Goal: Transaction & Acquisition: Obtain resource

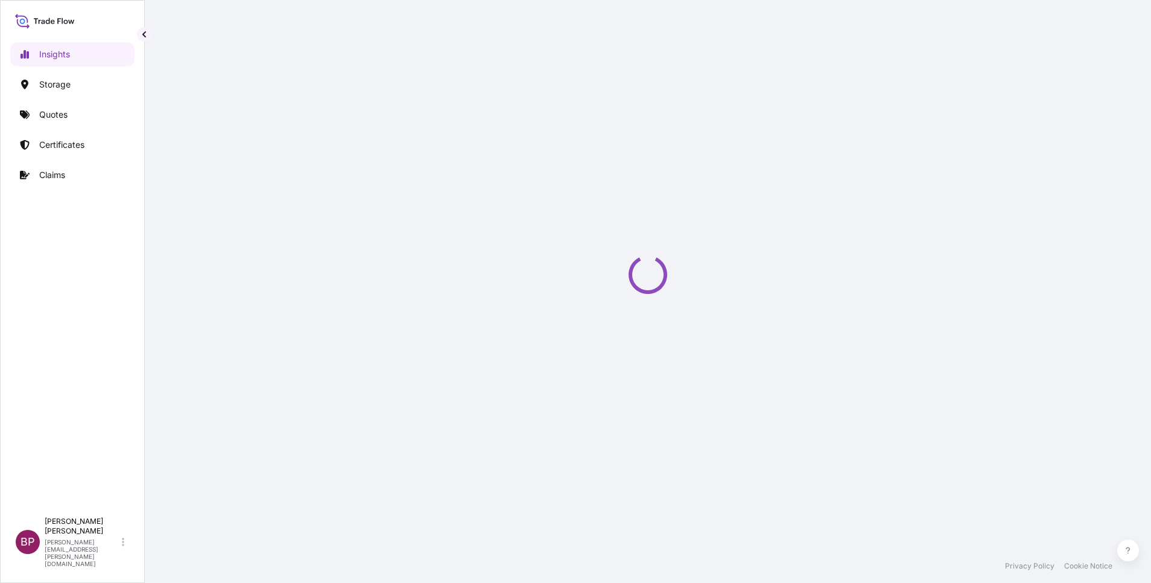
select select "2025"
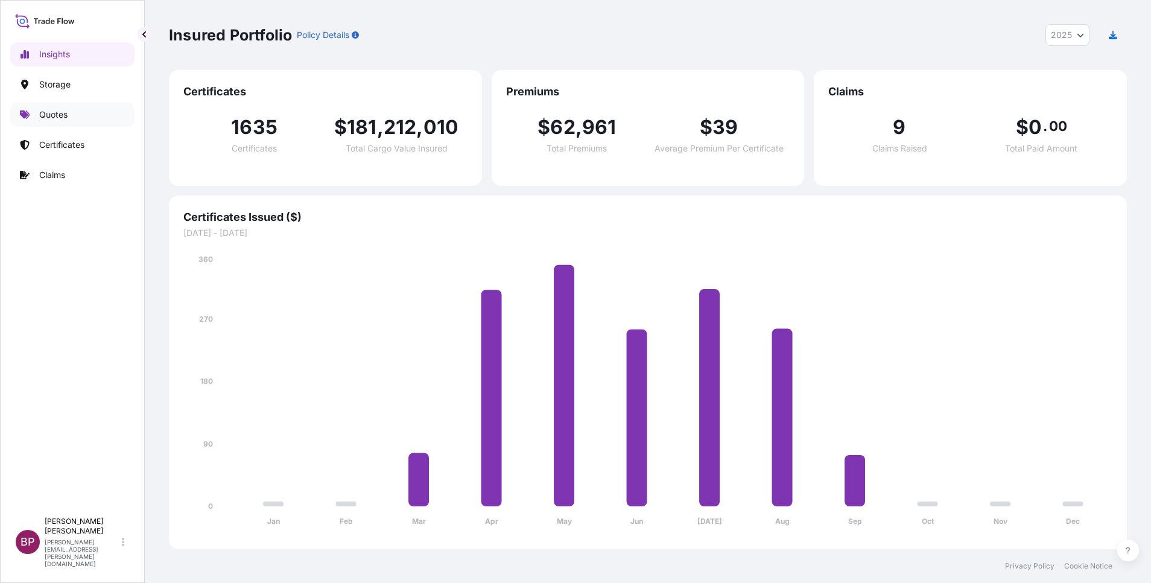
click at [58, 113] on p "Quotes" at bounding box center [53, 115] width 28 height 12
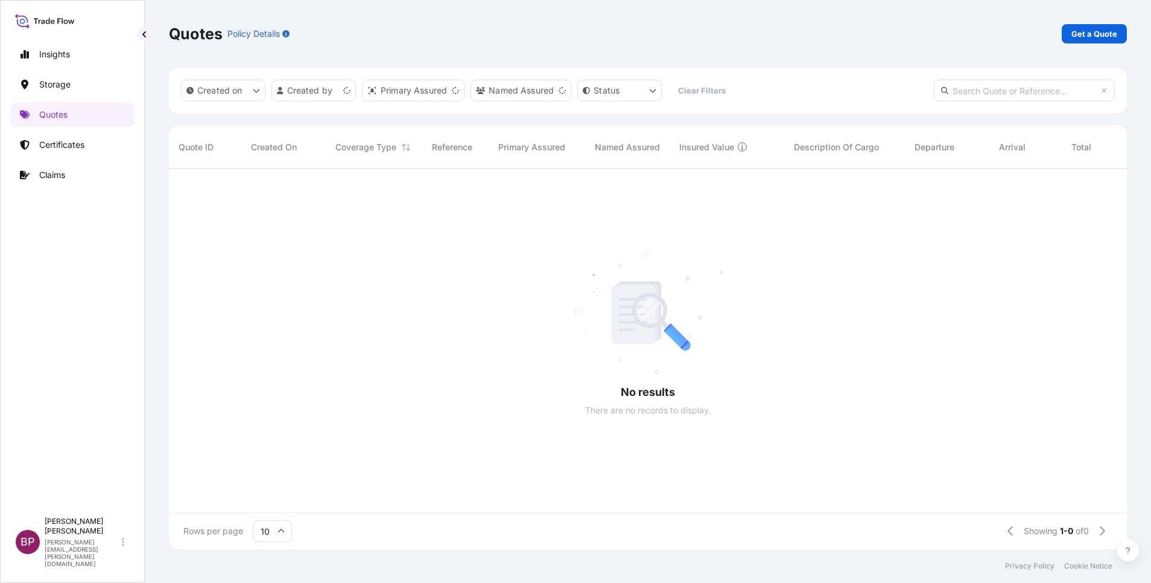
scroll to position [14, 14]
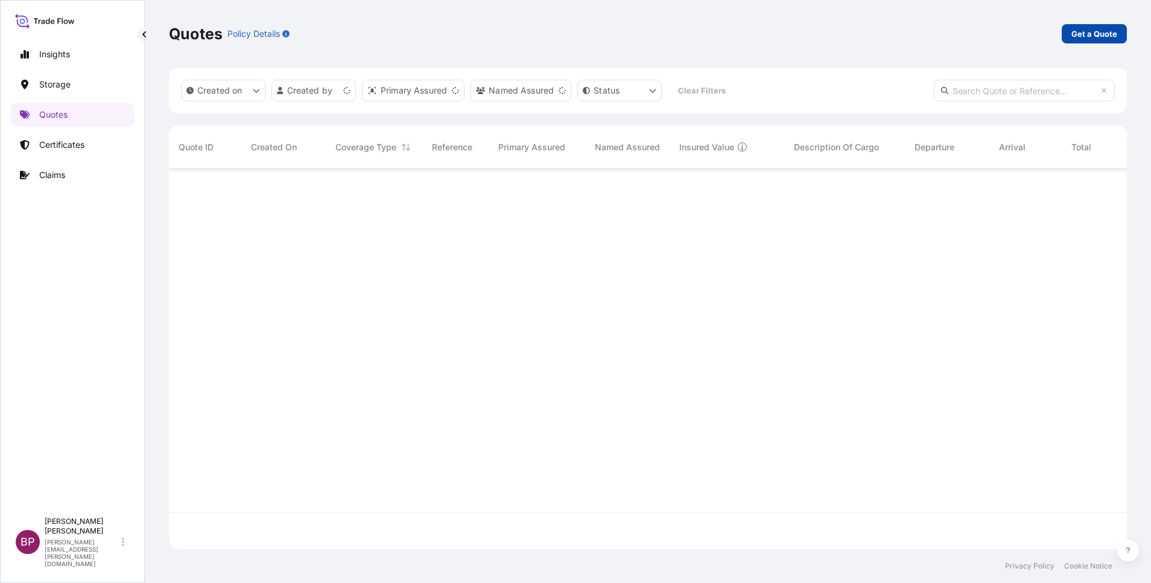
click at [1104, 35] on p "Get a Quote" at bounding box center [1094, 34] width 46 height 12
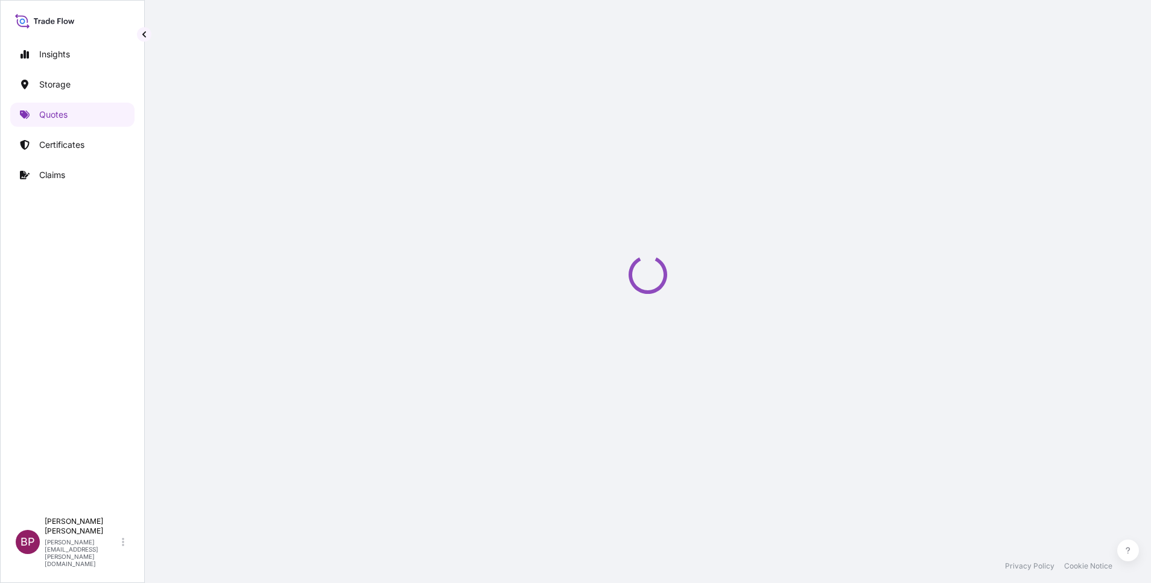
select select "Water"
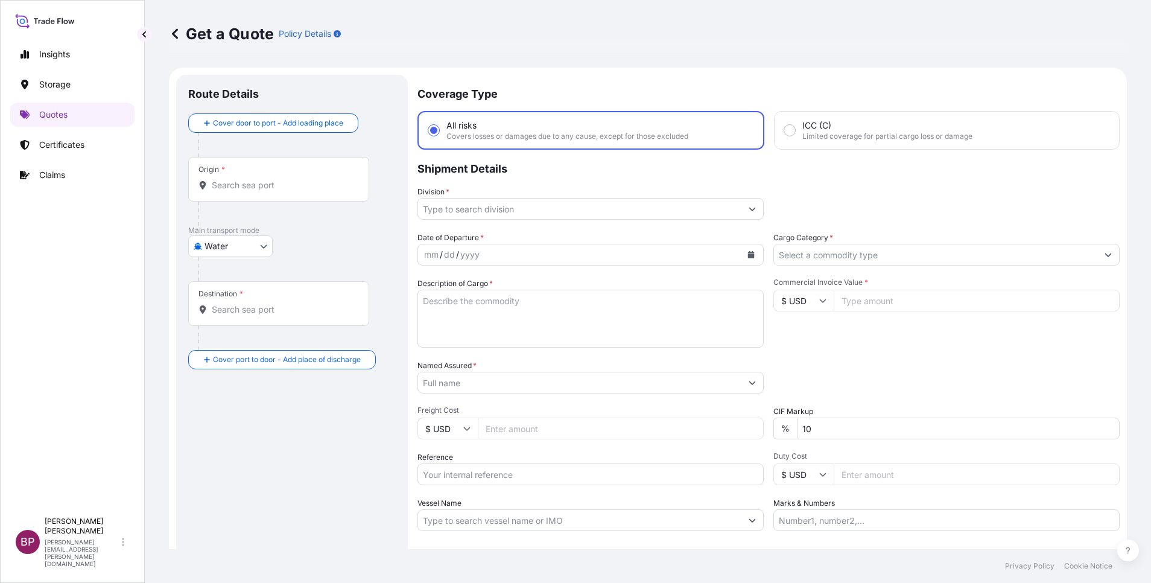
scroll to position [19, 0]
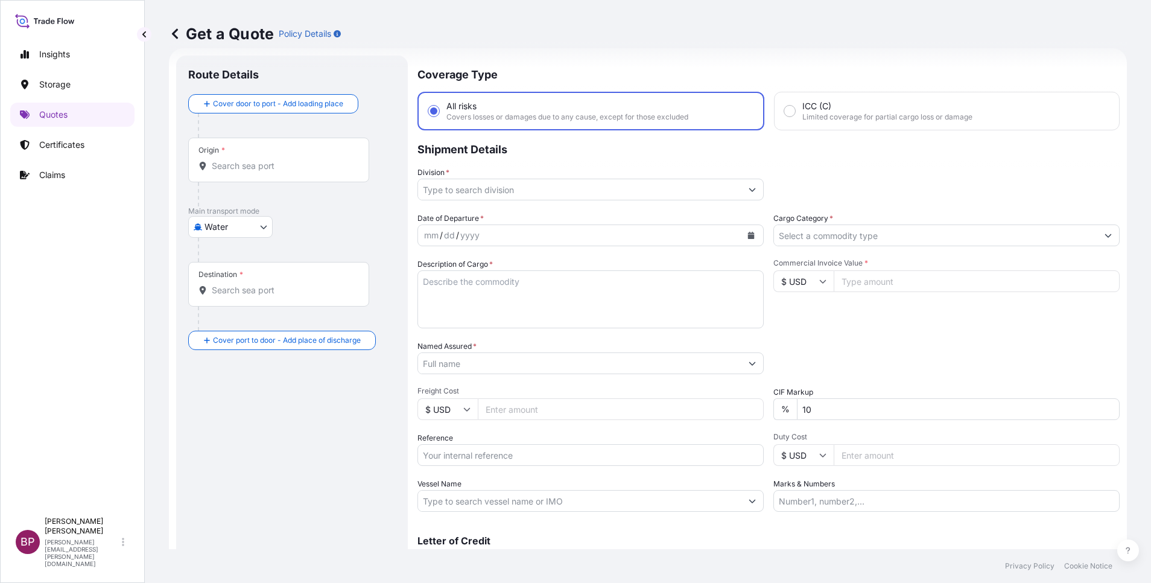
click at [873, 287] on input "Commercial Invoice Value *" at bounding box center [977, 281] width 286 height 22
paste input "9337.50"
type input "9337.50"
click at [540, 315] on textarea "Description of Cargo *" at bounding box center [590, 299] width 346 height 58
paste textarea "GI WIRE MESH"
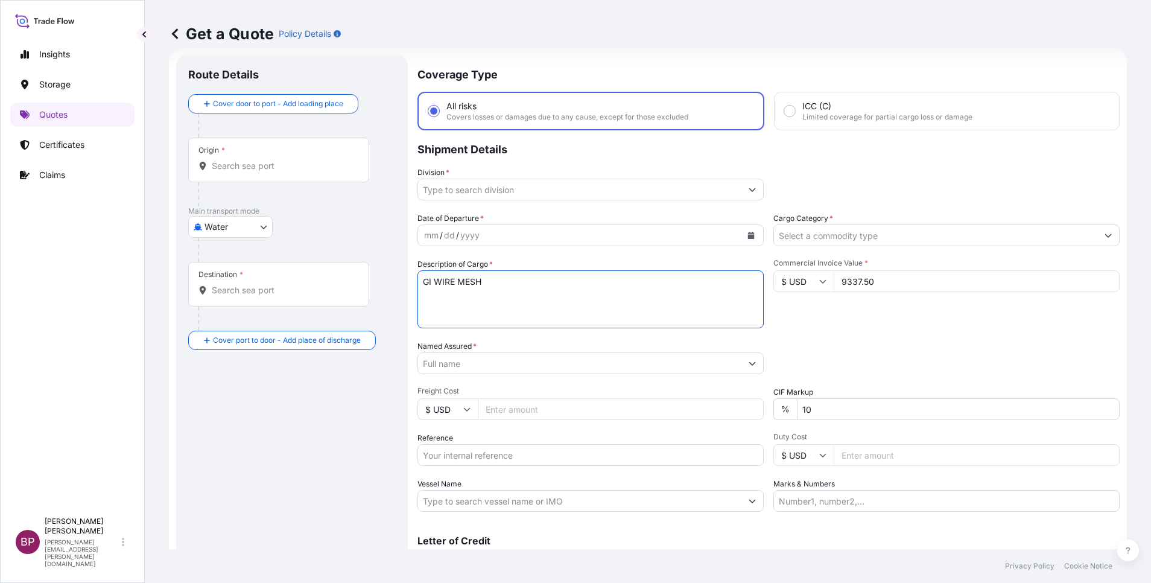
type textarea "GI WIRE MESH"
click at [510, 461] on input "Reference" at bounding box center [590, 455] width 346 height 22
paste input "SSLS3121"
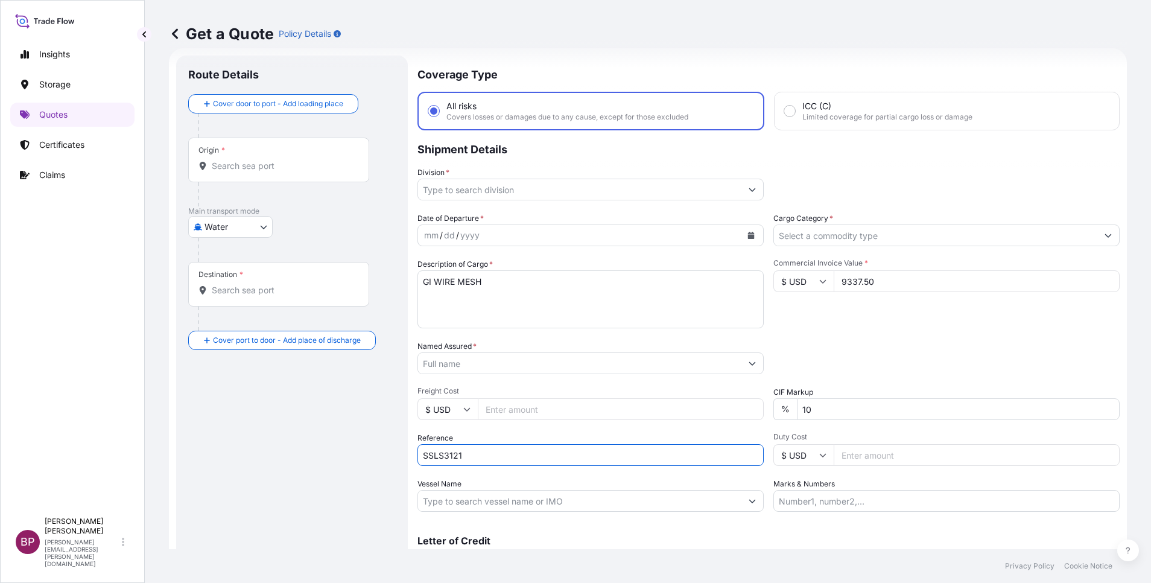
type input "SSLS3121"
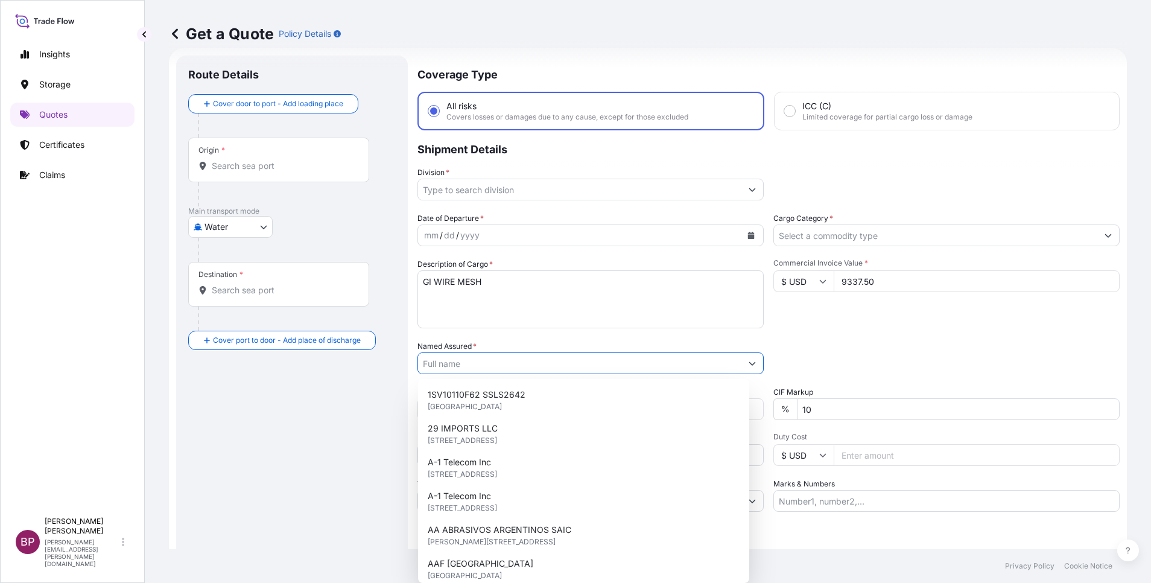
click at [491, 366] on input "Named Assured *" at bounding box center [579, 363] width 323 height 22
paste input "AAF saudi arabia ltd"
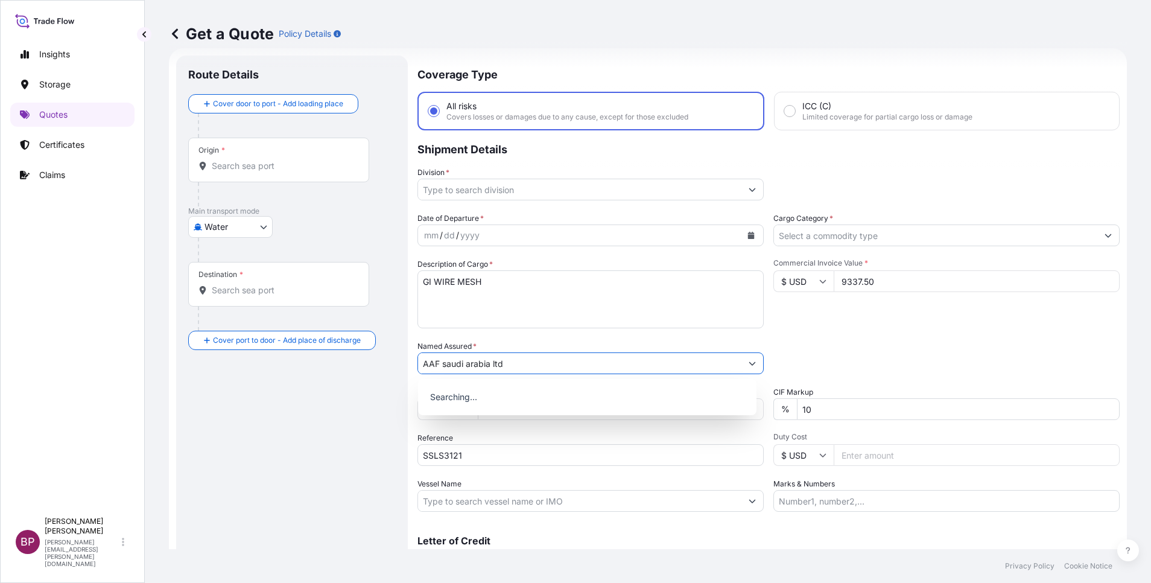
type input "AAF saudi arabia ltd"
click at [748, 238] on icon "Calendar" at bounding box center [751, 235] width 7 height 7
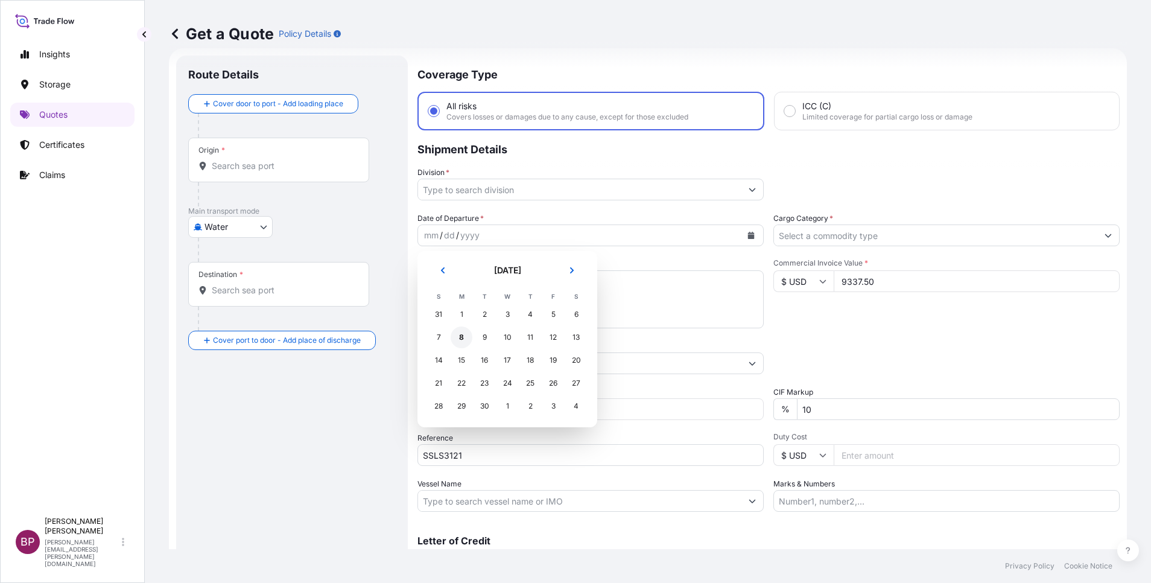
click at [462, 339] on div "8" at bounding box center [462, 337] width 22 height 22
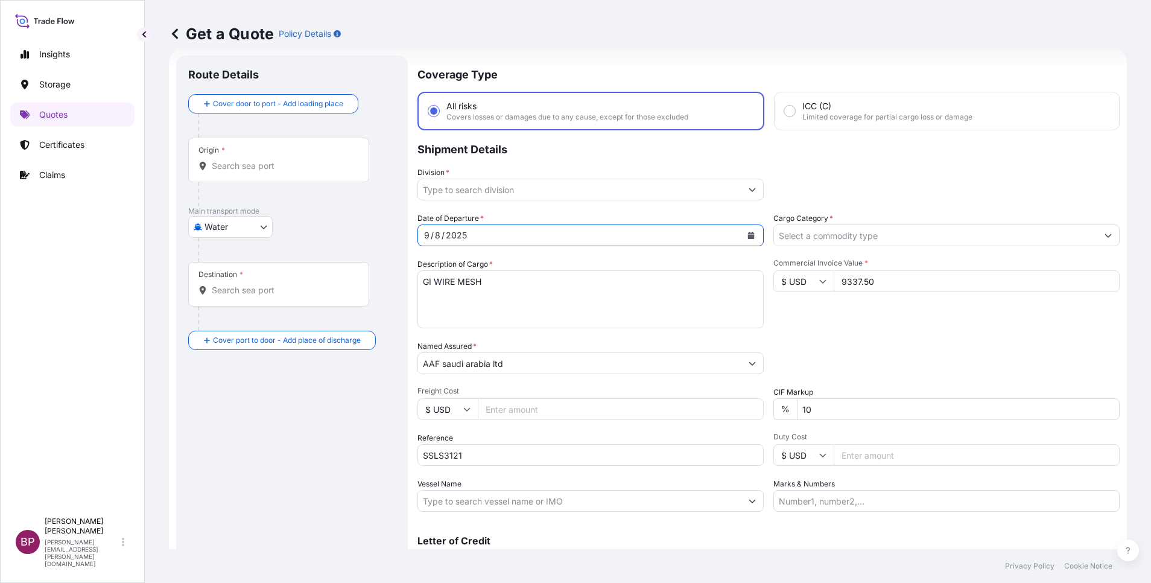
click at [749, 192] on icon "Show suggestions" at bounding box center [752, 189] width 7 height 7
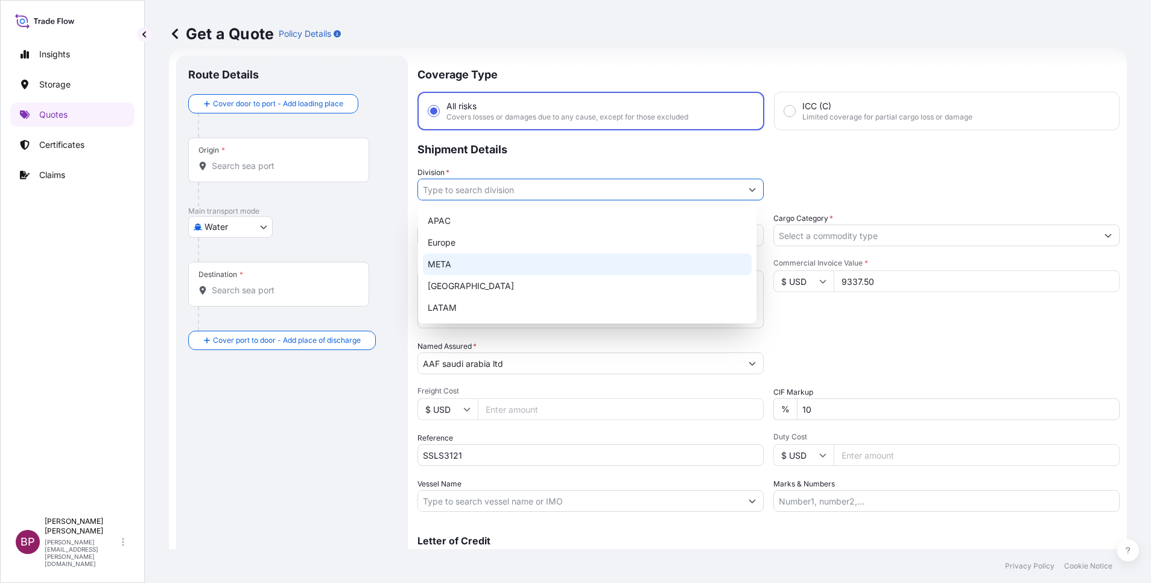
click at [529, 264] on div "META" at bounding box center [587, 264] width 329 height 22
type input "META"
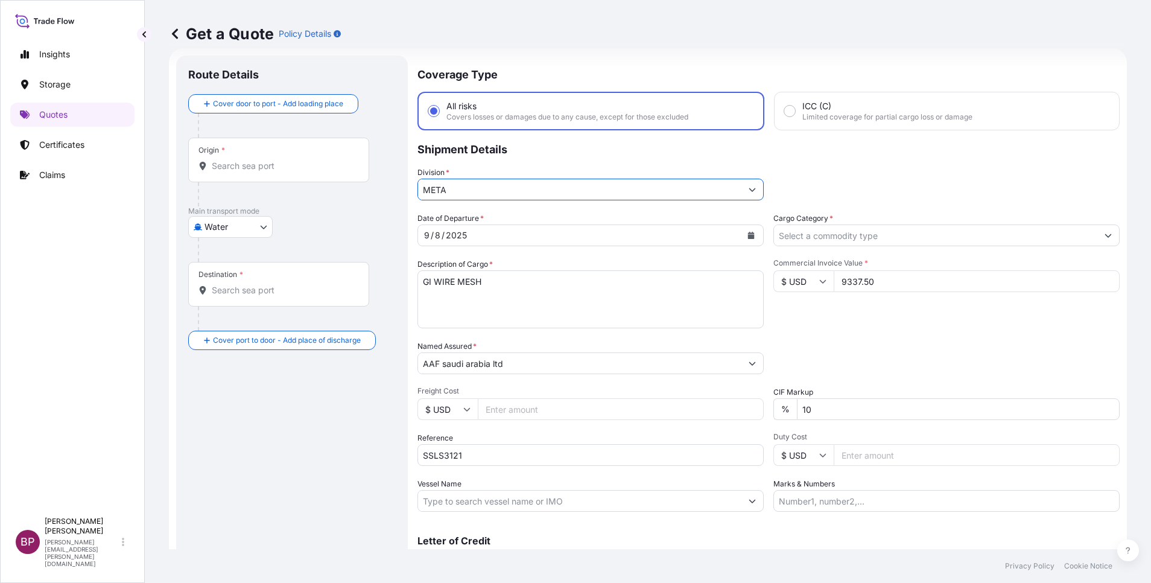
click at [966, 234] on input "Cargo Category *" at bounding box center [935, 235] width 323 height 22
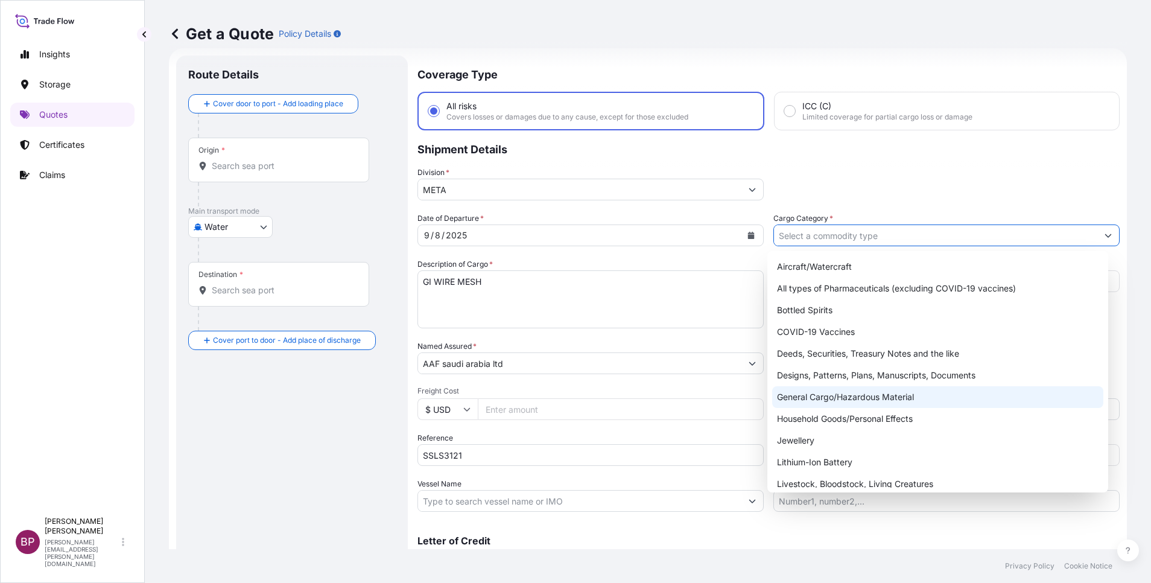
click at [842, 399] on div "General Cargo/Hazardous Material" at bounding box center [937, 397] width 331 height 22
type input "General Cargo/Hazardous Material"
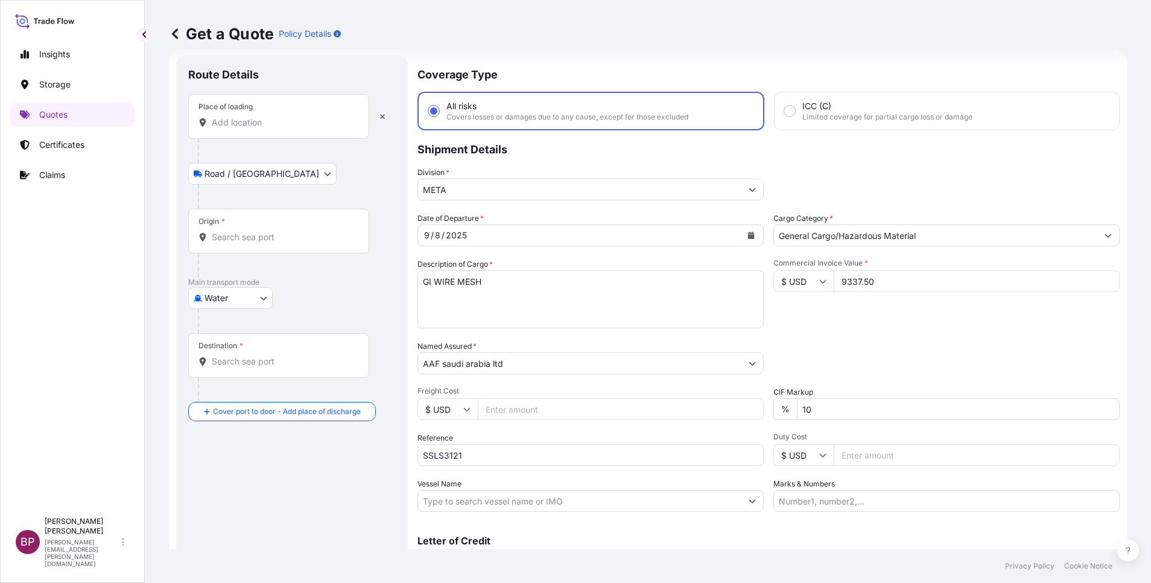
click at [271, 128] on div "Place of loading" at bounding box center [278, 116] width 181 height 45
click at [271, 128] on input "Place of loading" at bounding box center [283, 122] width 142 height 12
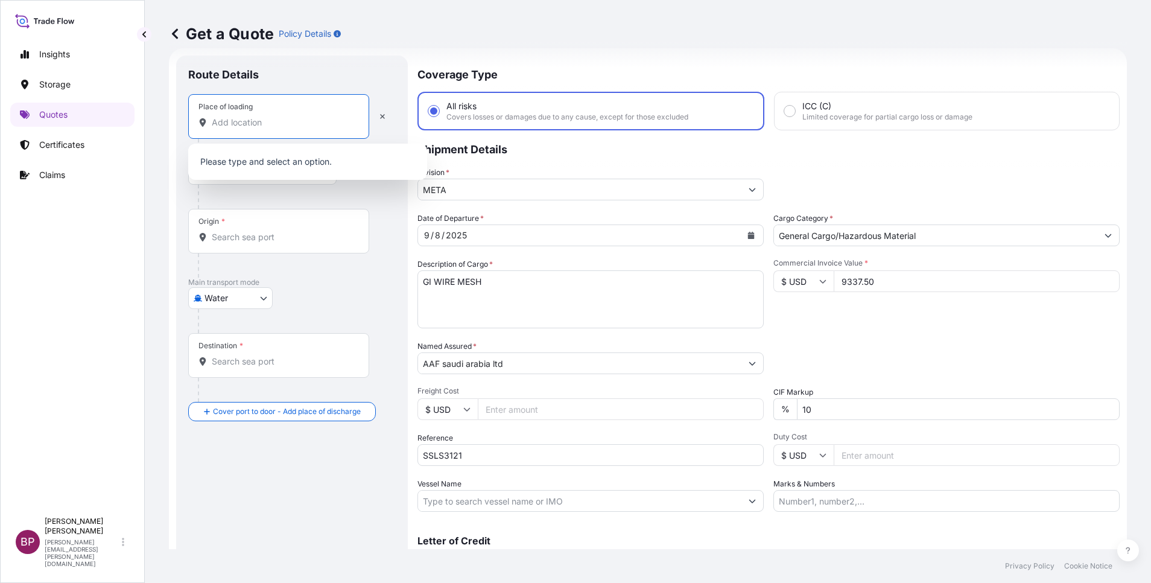
paste input "[GEOGRAPHIC_DATA]"
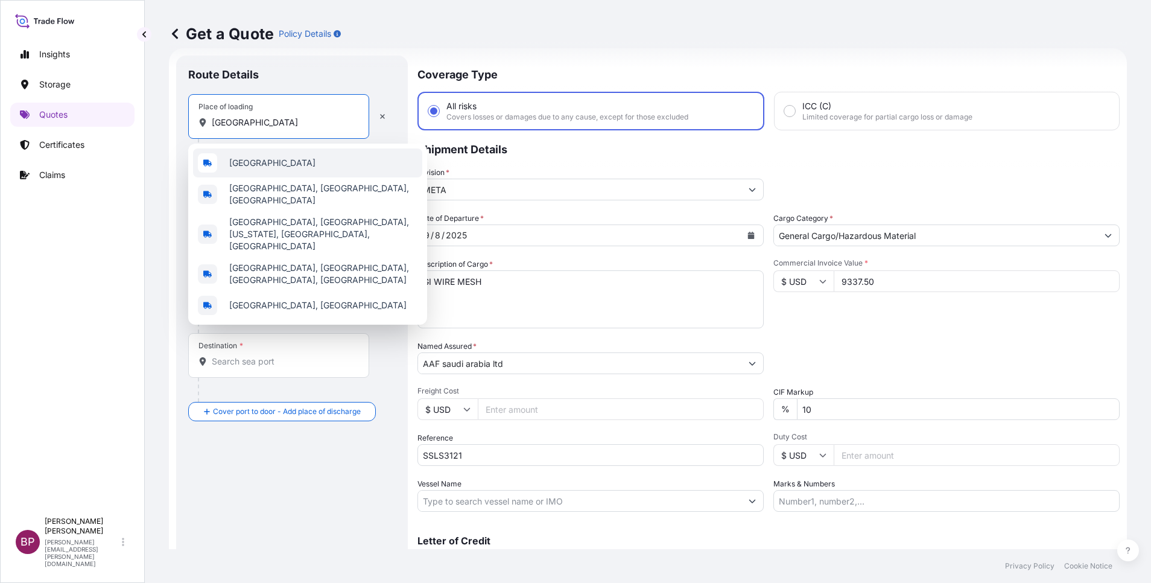
click at [285, 162] on div "[GEOGRAPHIC_DATA]" at bounding box center [307, 162] width 229 height 29
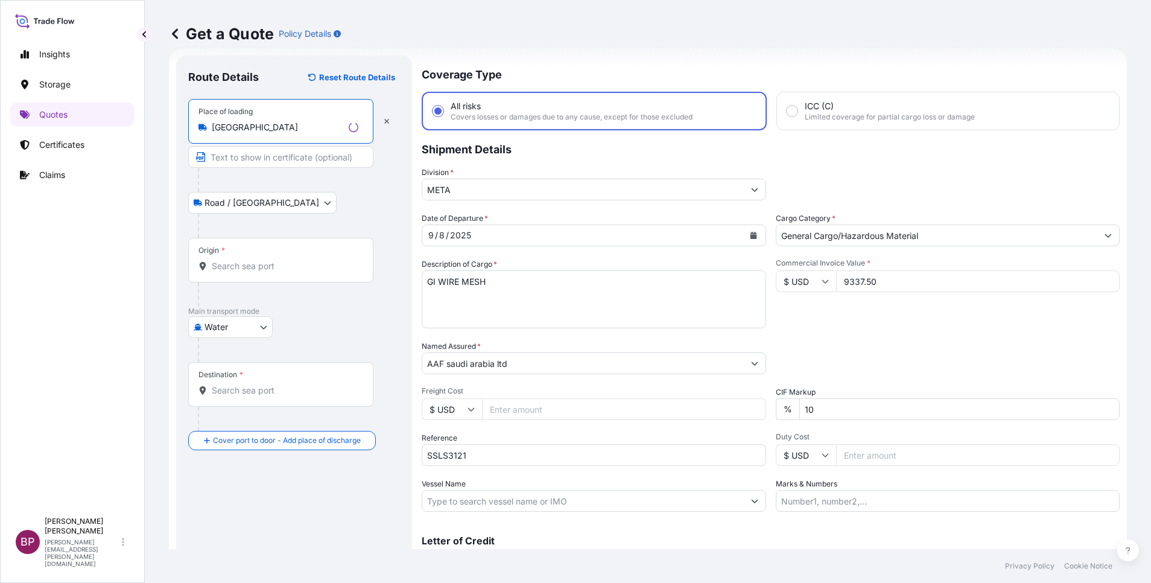
type input "[GEOGRAPHIC_DATA]"
click at [279, 263] on input "Origin *" at bounding box center [285, 266] width 147 height 12
paste input "[GEOGRAPHIC_DATA]"
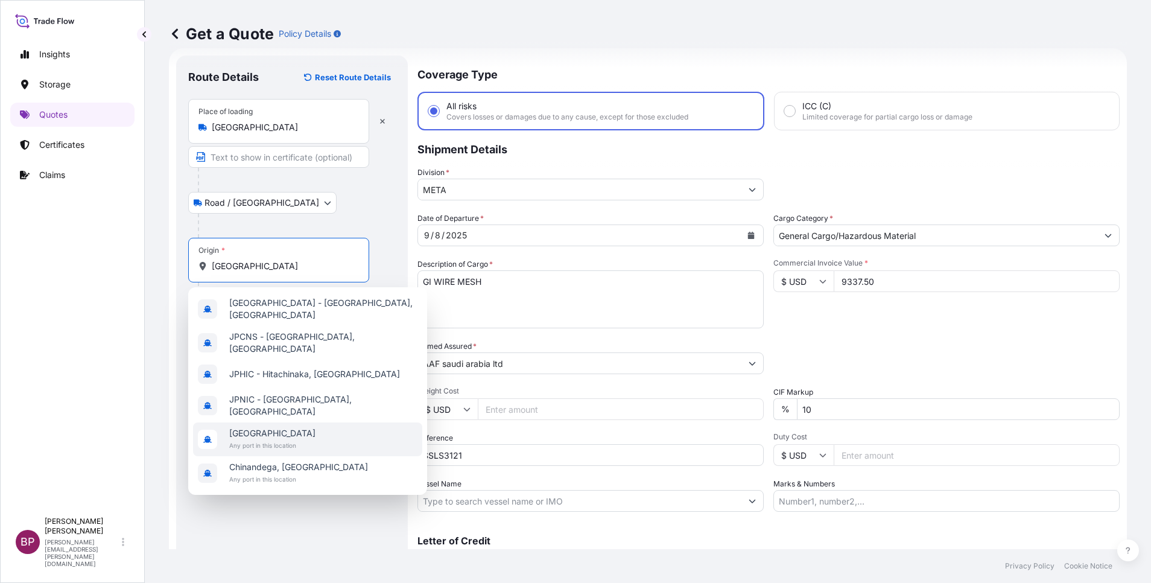
click at [288, 439] on span "Any port in this location" at bounding box center [272, 445] width 86 height 12
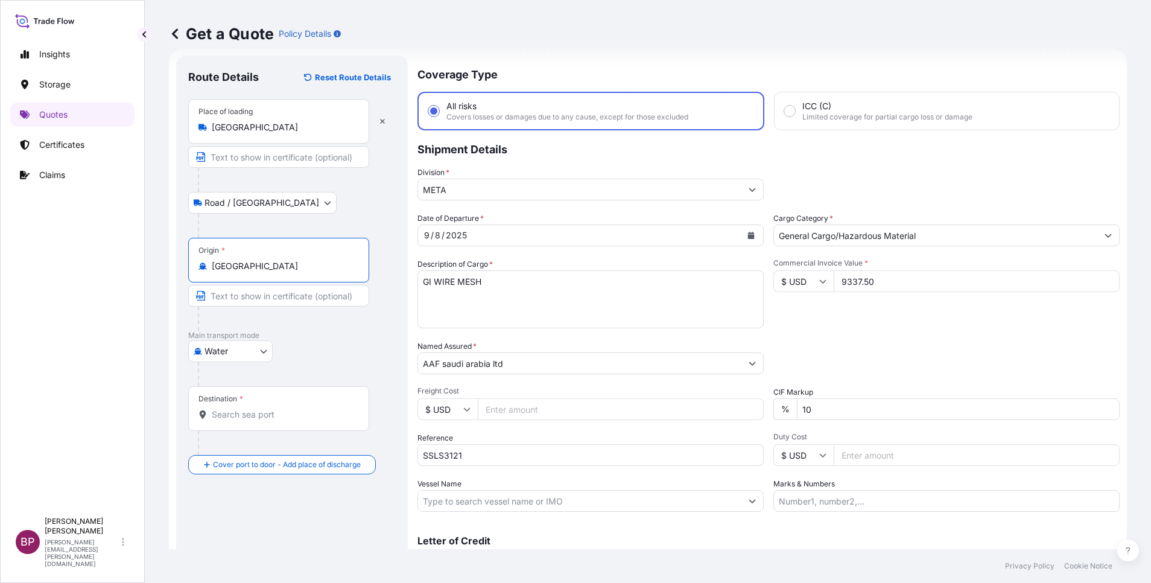
type input "[GEOGRAPHIC_DATA]"
click at [267, 407] on div "Destination *" at bounding box center [278, 408] width 181 height 45
click at [267, 408] on input "Destination *" at bounding box center [283, 414] width 142 height 12
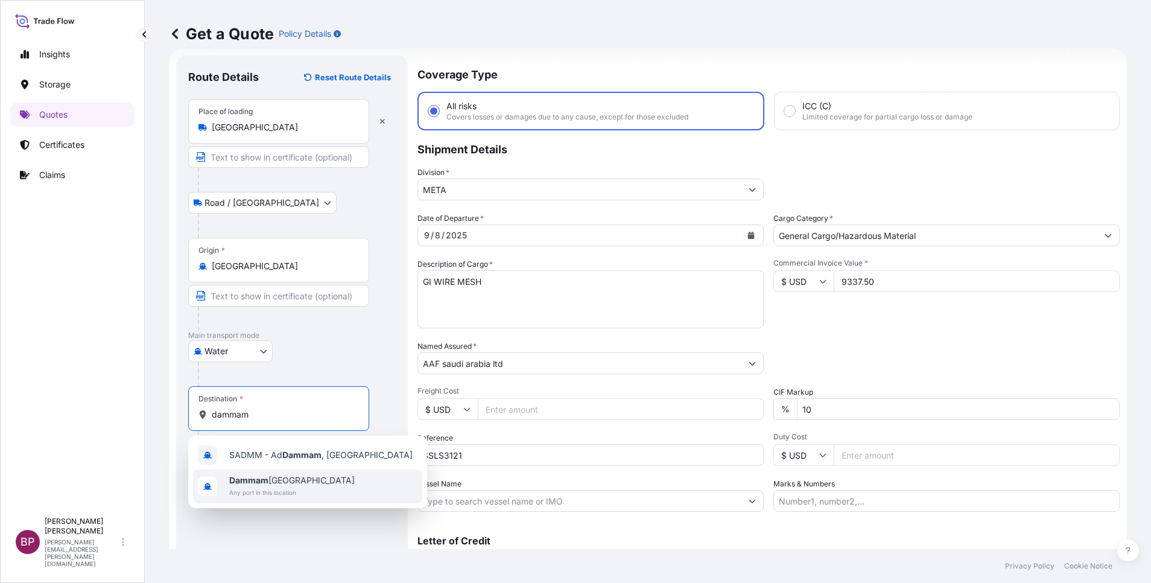
click at [273, 486] on span "Any port in this location" at bounding box center [291, 492] width 125 height 12
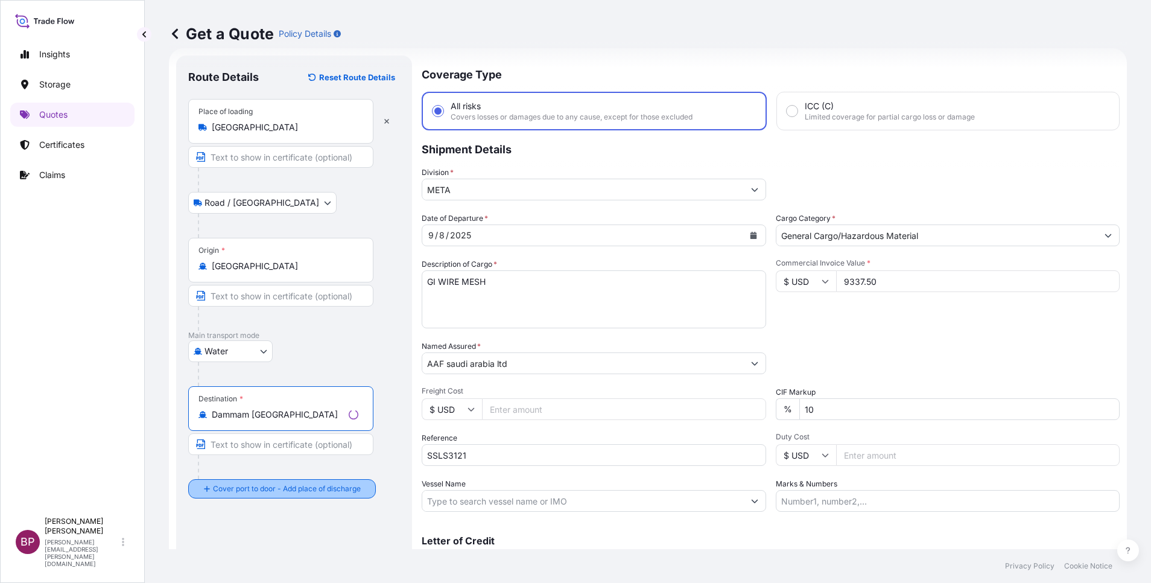
type input "Dammam [GEOGRAPHIC_DATA]"
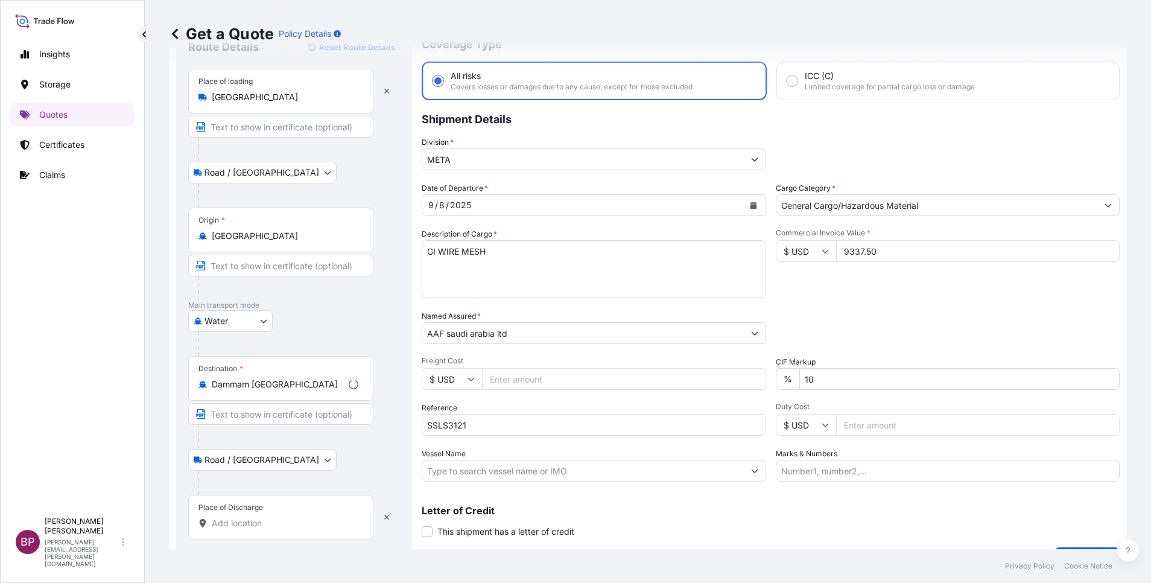
scroll to position [79, 0]
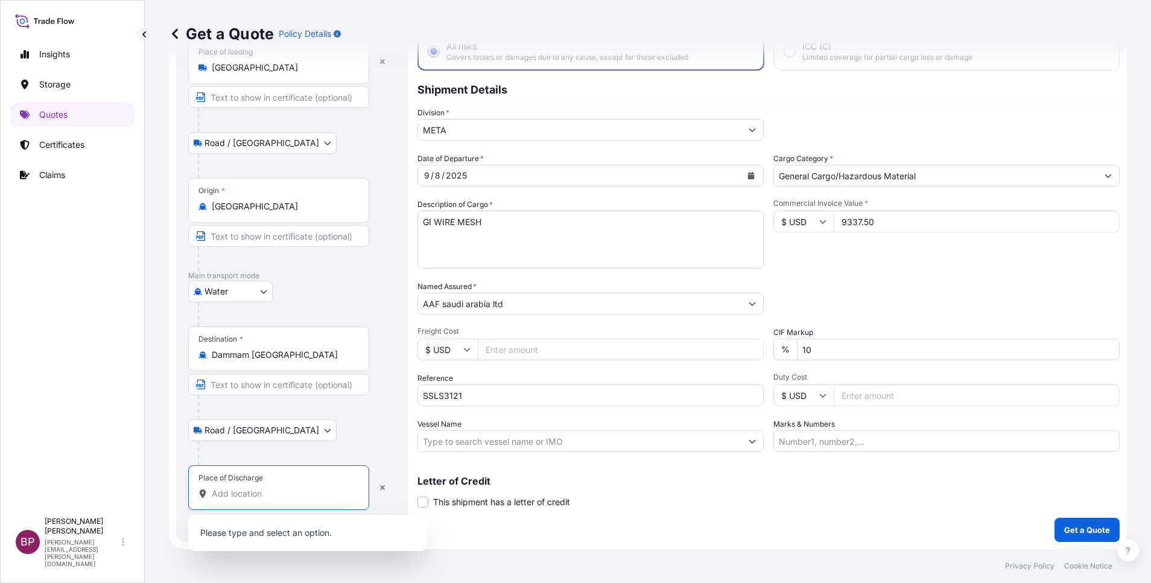
click at [265, 495] on input "Place of Discharge" at bounding box center [283, 493] width 142 height 12
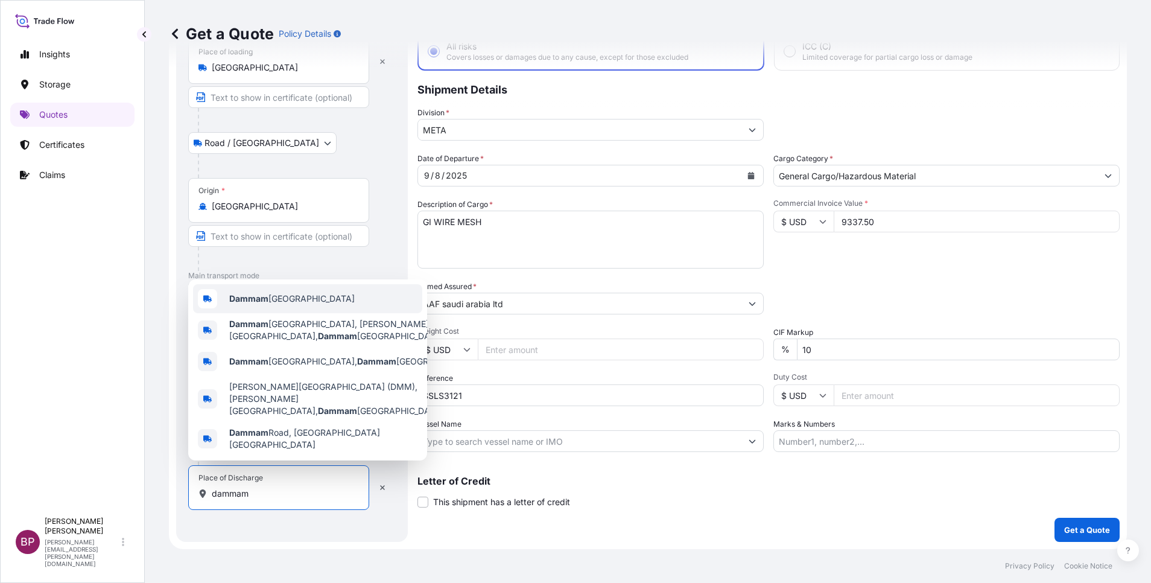
click at [344, 313] on div "Dammam [GEOGRAPHIC_DATA]" at bounding box center [307, 298] width 229 height 29
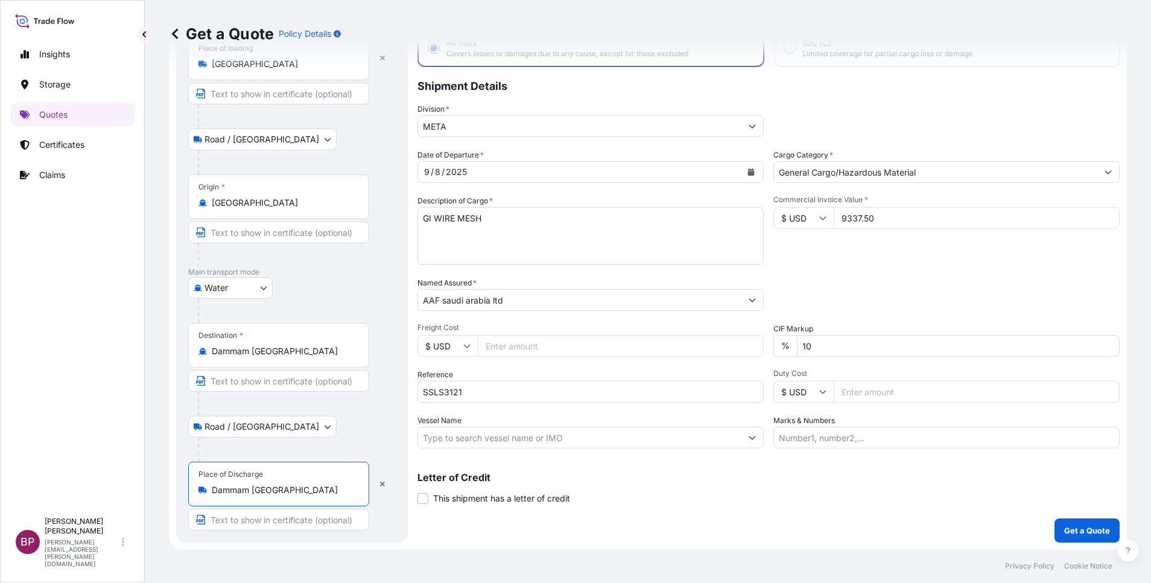
scroll to position [83, 0]
type input "Dammam [GEOGRAPHIC_DATA]"
click at [1069, 534] on p "Get a Quote" at bounding box center [1087, 530] width 46 height 12
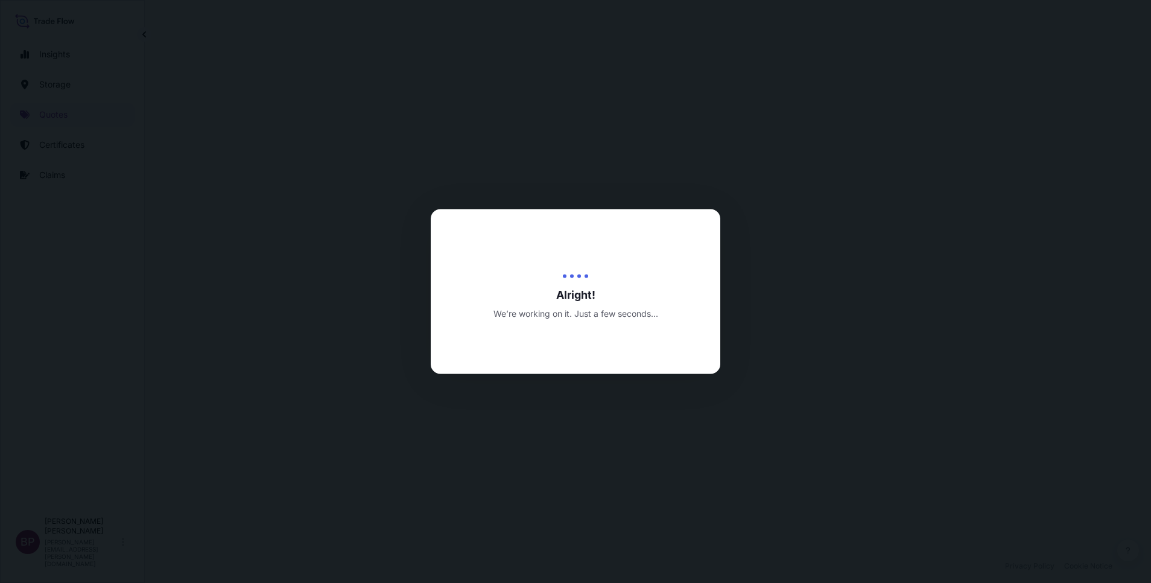
select select "Road / [GEOGRAPHIC_DATA]"
select select "Water"
select select "Road / [GEOGRAPHIC_DATA]"
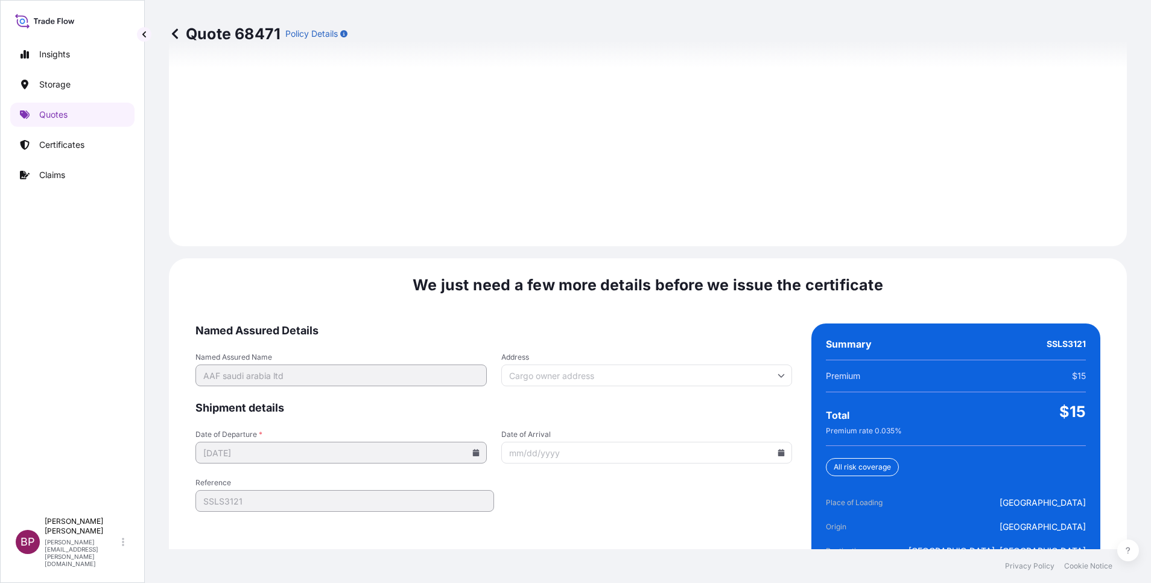
scroll to position [1788, 0]
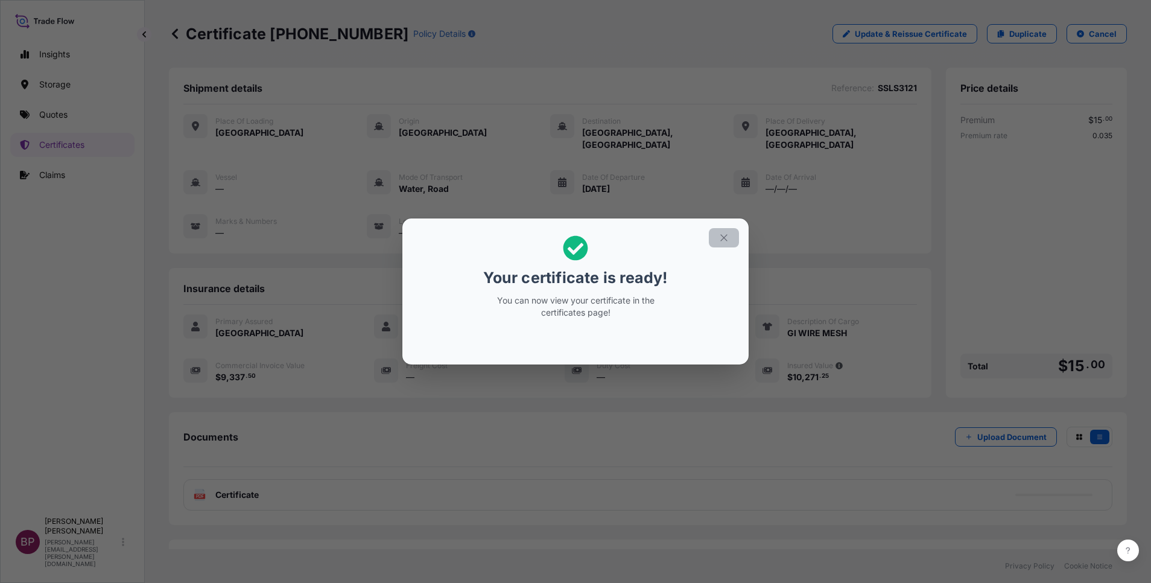
click at [726, 235] on icon "button" at bounding box center [723, 237] width 7 height 7
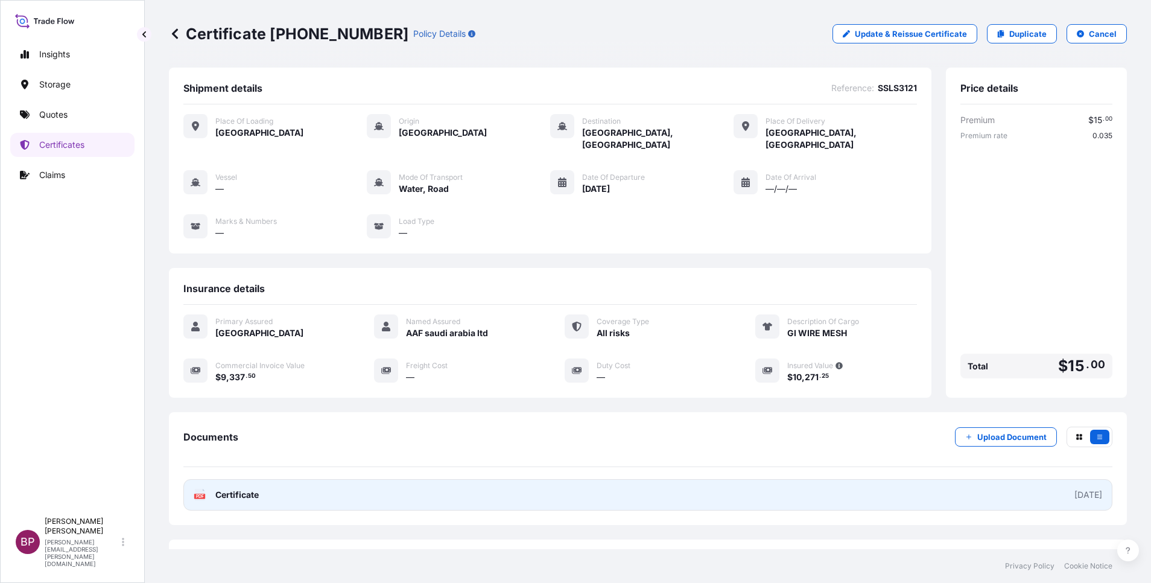
click at [242, 489] on span "Certificate" at bounding box center [236, 495] width 43 height 12
